Goal: Find specific page/section: Find specific page/section

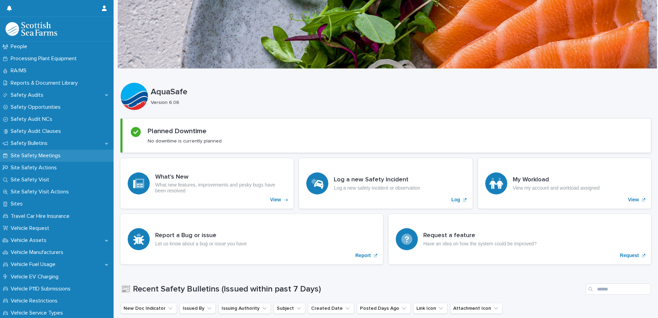
scroll to position [344, 0]
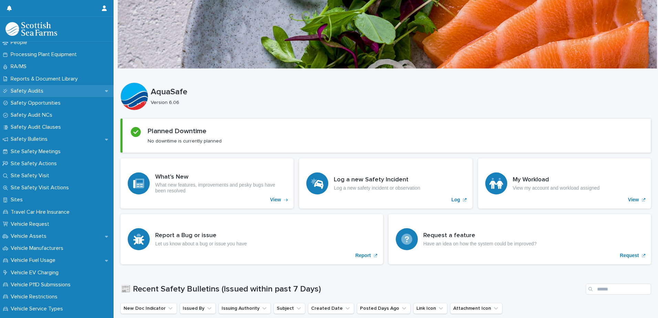
click at [20, 86] on div "Safety Audits" at bounding box center [57, 91] width 114 height 12
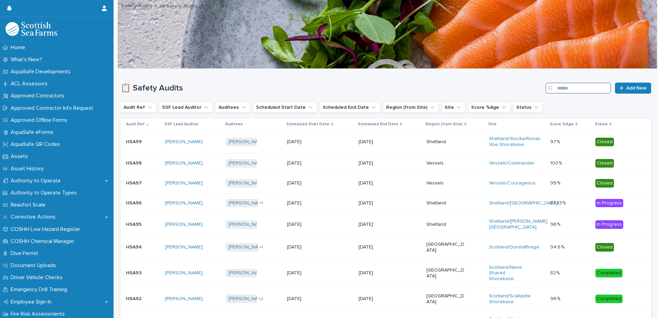
click at [572, 87] on input "Search" at bounding box center [578, 88] width 65 height 11
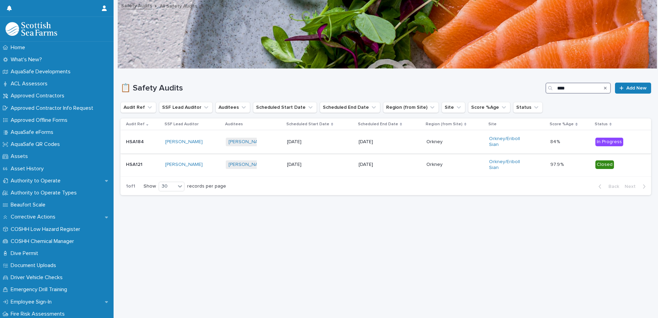
type input "****"
click at [156, 140] on p at bounding box center [143, 142] width 34 height 6
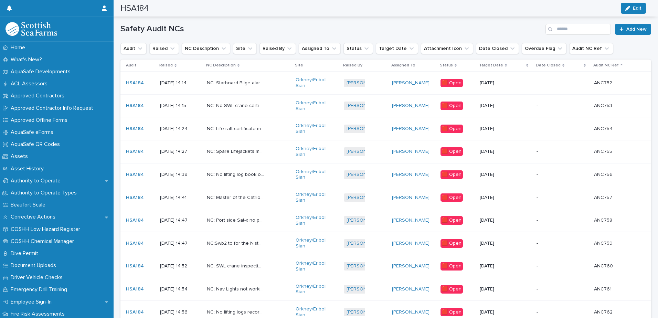
scroll to position [520, 0]
